Goal: Information Seeking & Learning: Learn about a topic

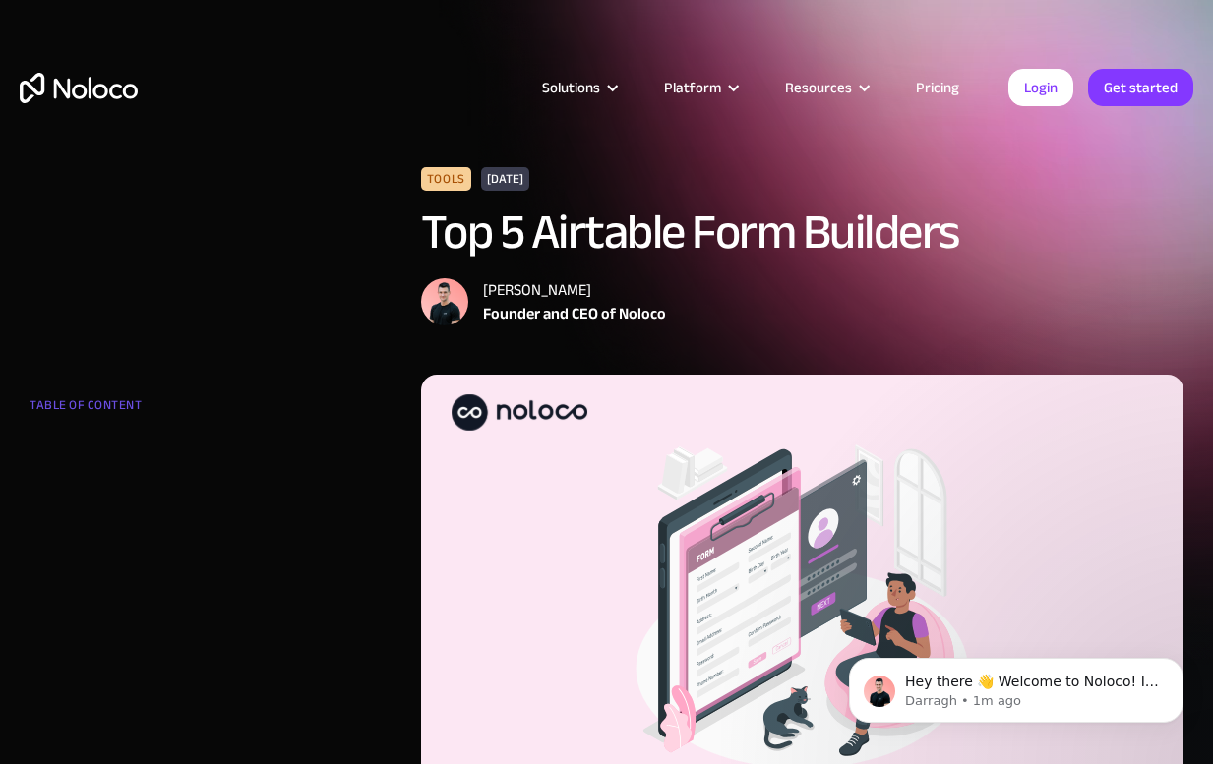
scroll to position [3, 0]
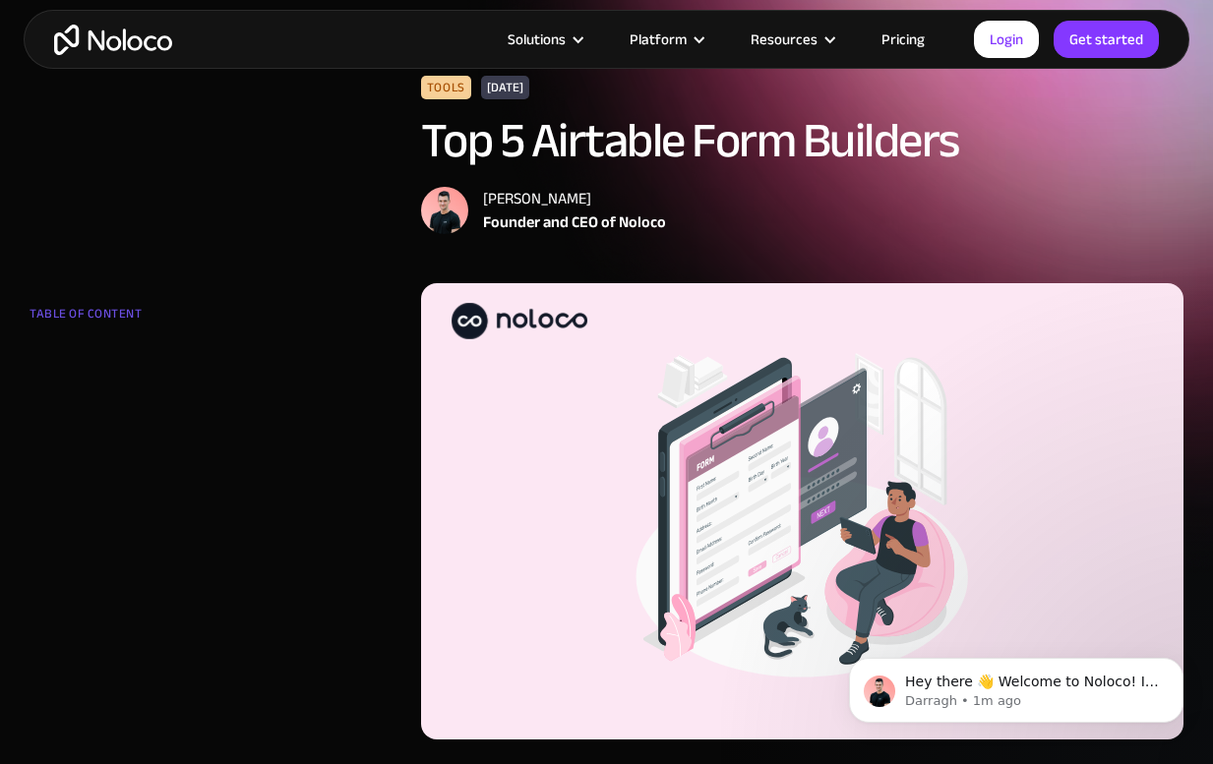
click at [996, 143] on h1 "Top 5 Airtable Form Builders" at bounding box center [802, 140] width 762 height 53
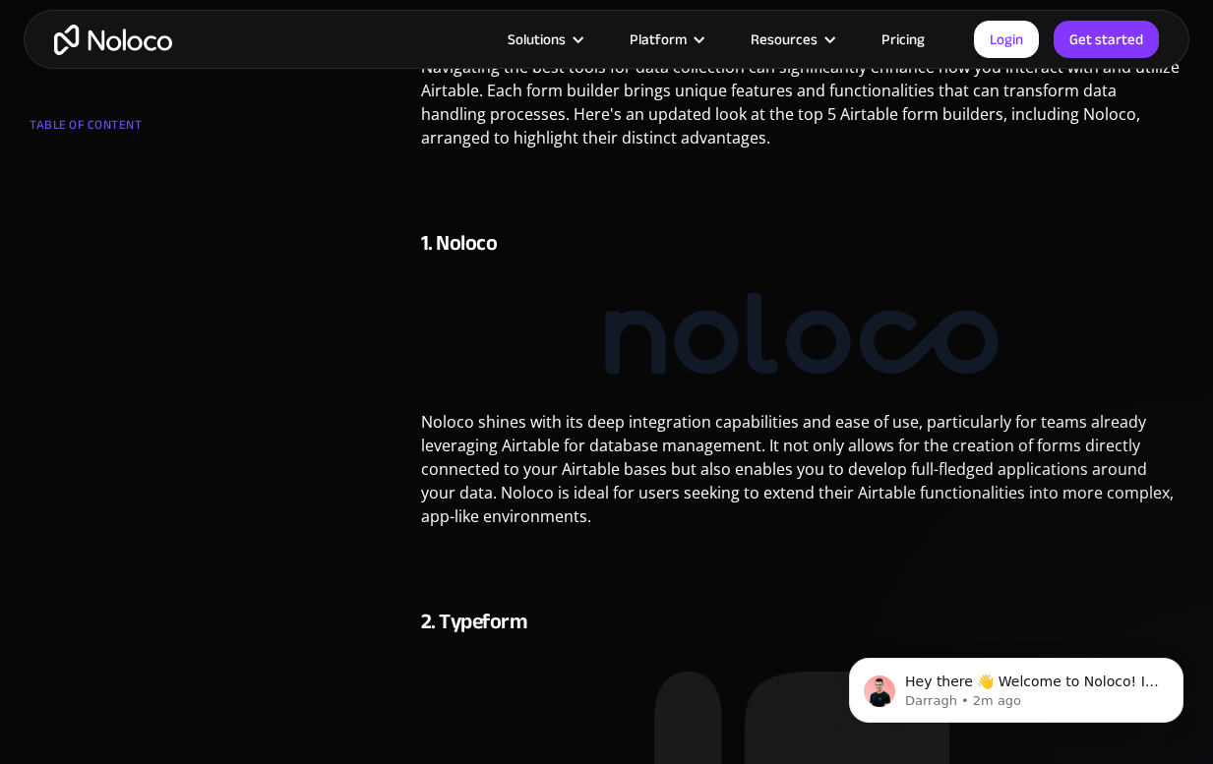
scroll to position [871, 0]
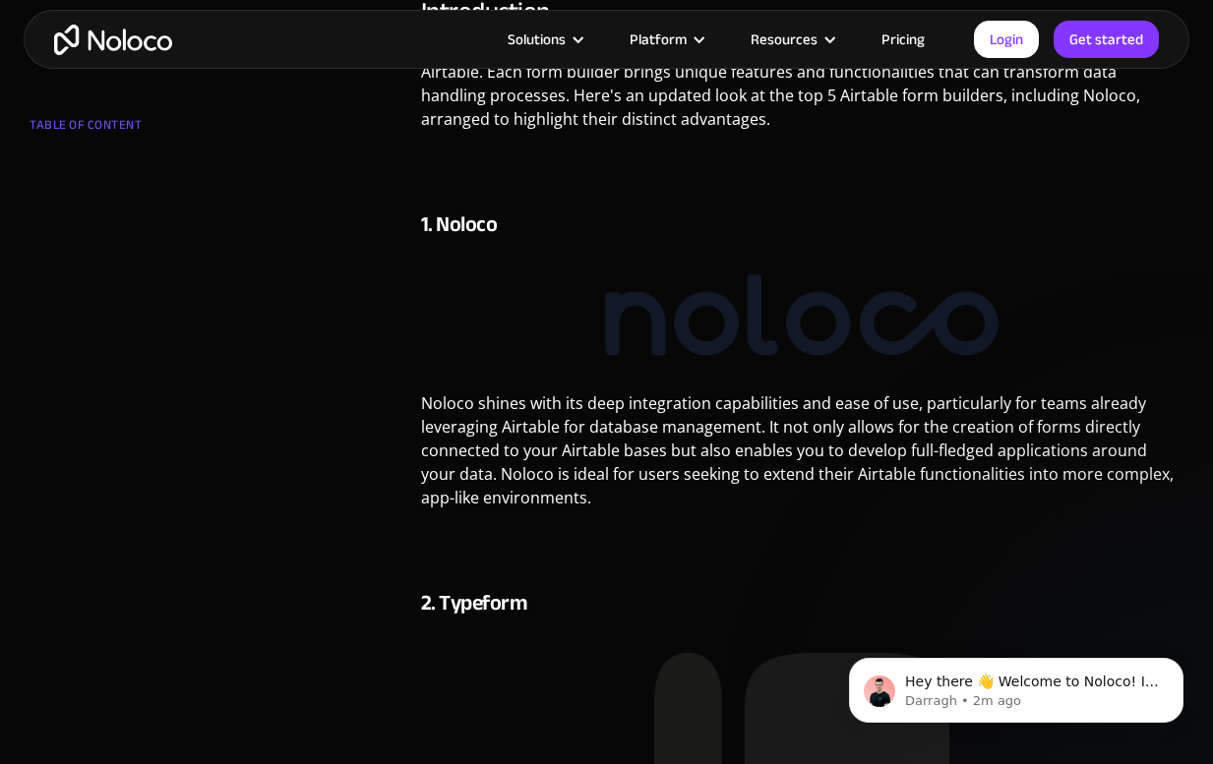
click at [151, 46] on img "home" at bounding box center [113, 40] width 118 height 30
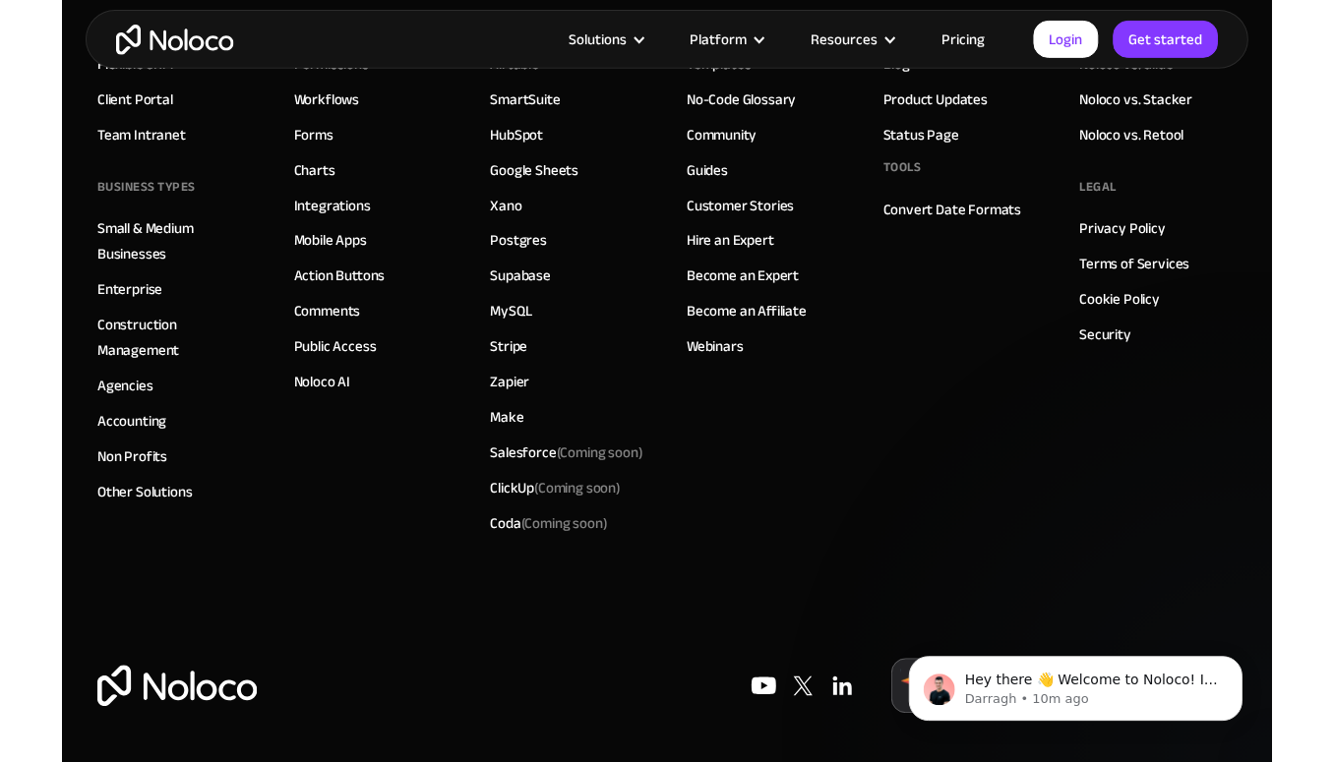
scroll to position [11235, 0]
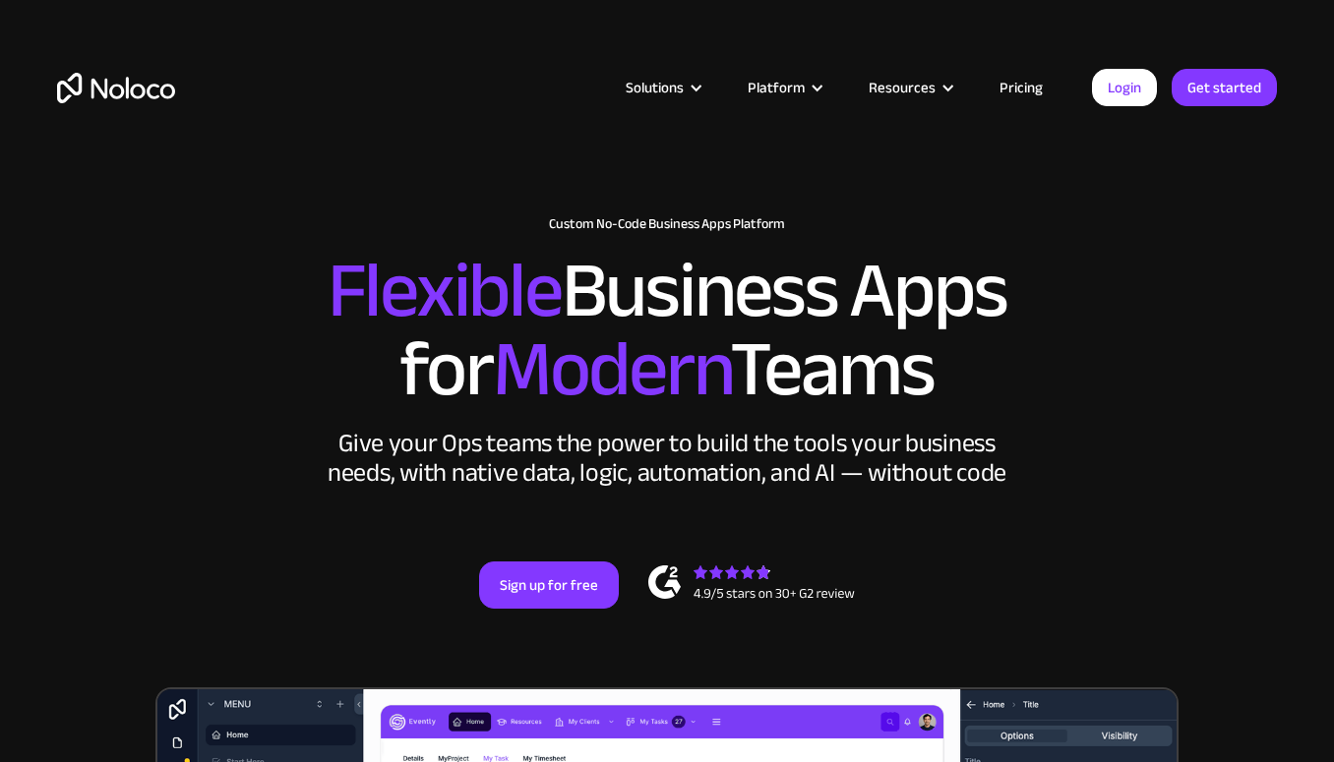
click at [1021, 98] on link "Pricing" at bounding box center [1021, 88] width 92 height 26
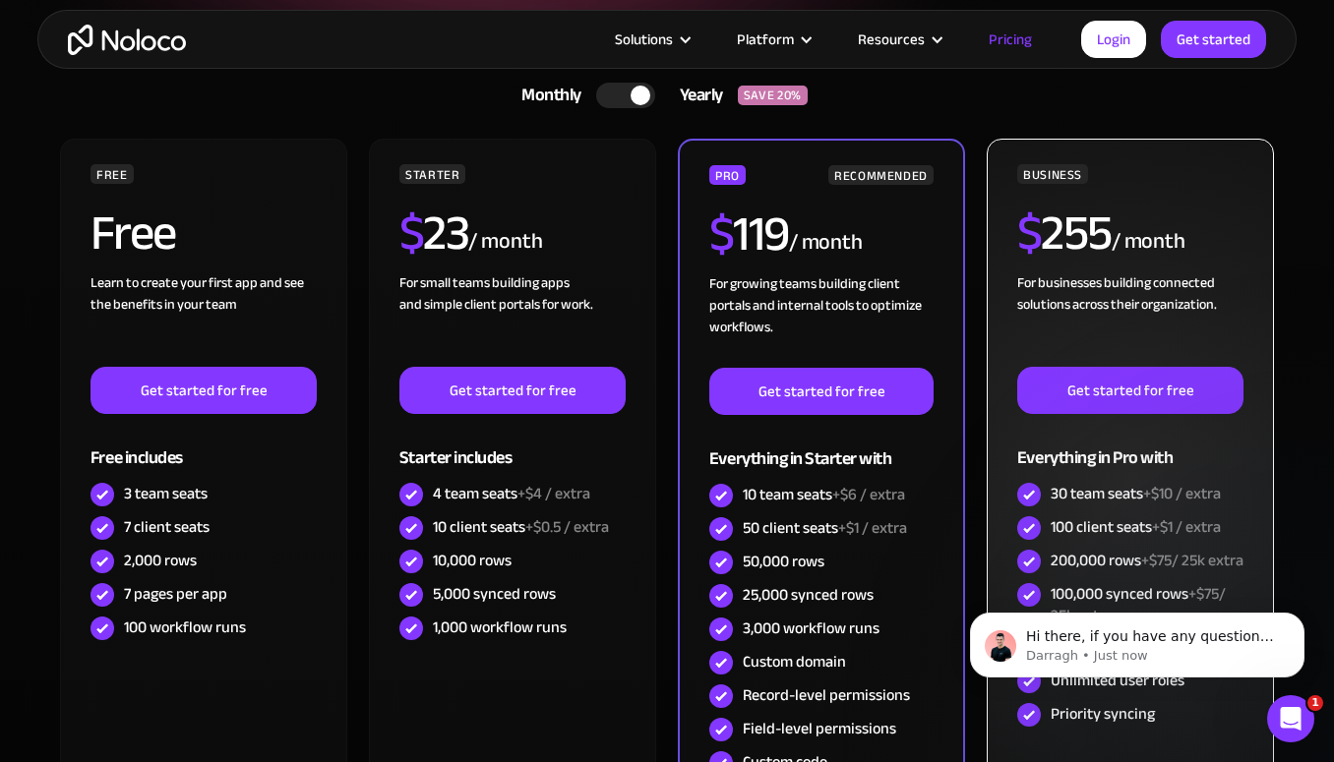
scroll to position [389, 0]
